Goal: Find contact information: Find contact information

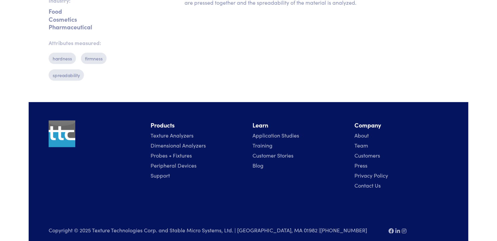
scroll to position [257, 0]
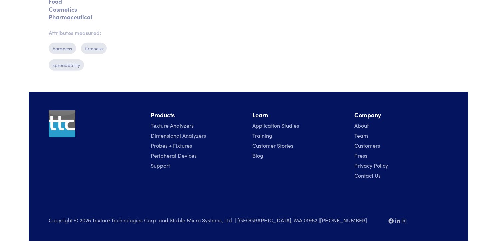
click at [367, 178] on link "Contact Us" at bounding box center [368, 174] width 26 height 7
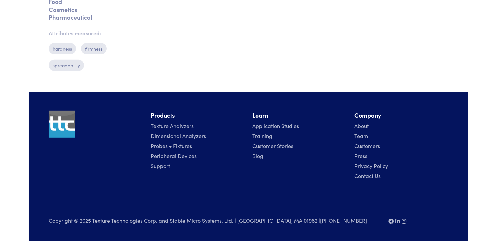
scroll to position [183, 0]
